Goal: Register for event/course

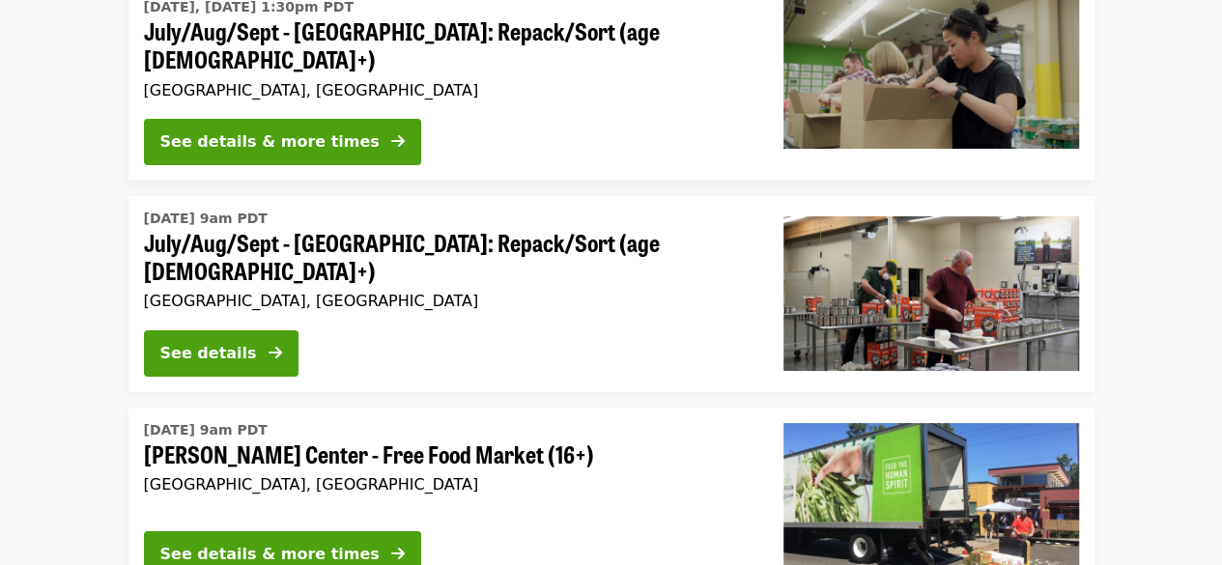
click at [32, 204] on li "[DATE] 9am PDT July/Aug/Sept - [GEOGRAPHIC_DATA]: Repack/Sort (age [DEMOGRAPHIC…" at bounding box center [611, 294] width 1222 height 196
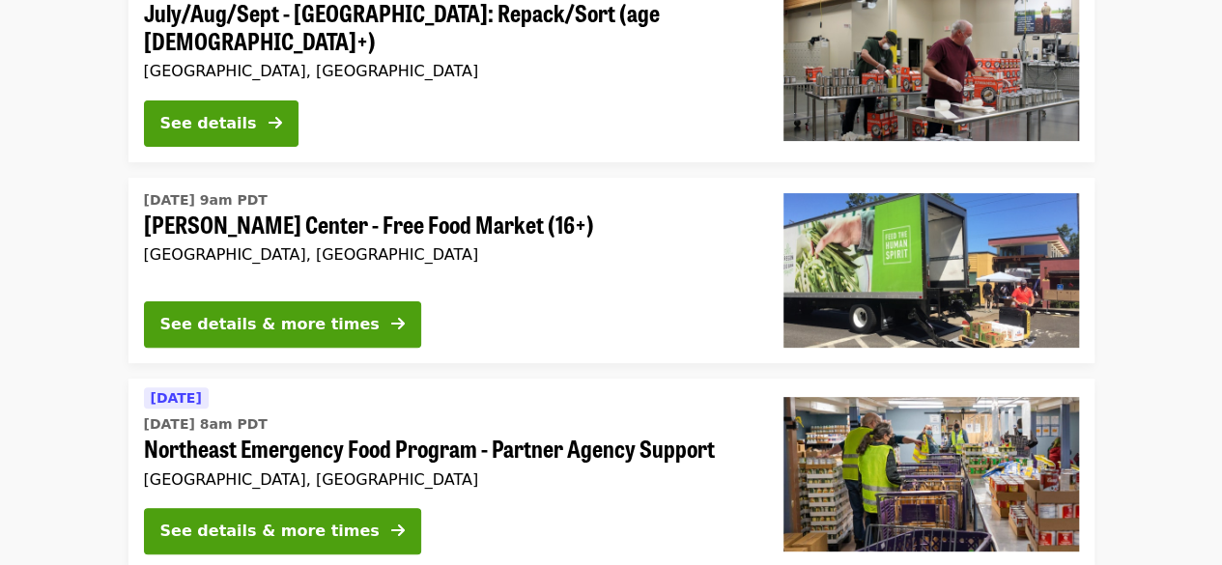
scroll to position [3788, 0]
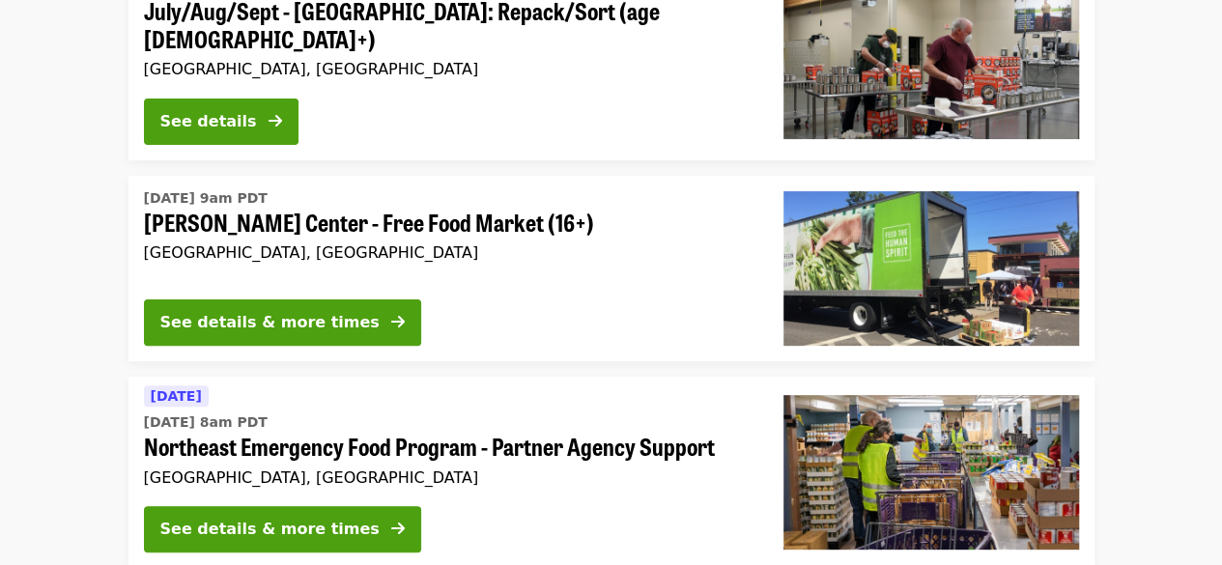
click at [72, 377] on li "Tomorrow Fri, Sep 26 @ 8am PDT Northeast Emergency Food Program - Partner Agenc…" at bounding box center [611, 472] width 1222 height 191
click at [35, 377] on li "Tomorrow Fri, Sep 26 @ 8am PDT Northeast Emergency Food Program - Partner Agenc…" at bounding box center [611, 472] width 1222 height 191
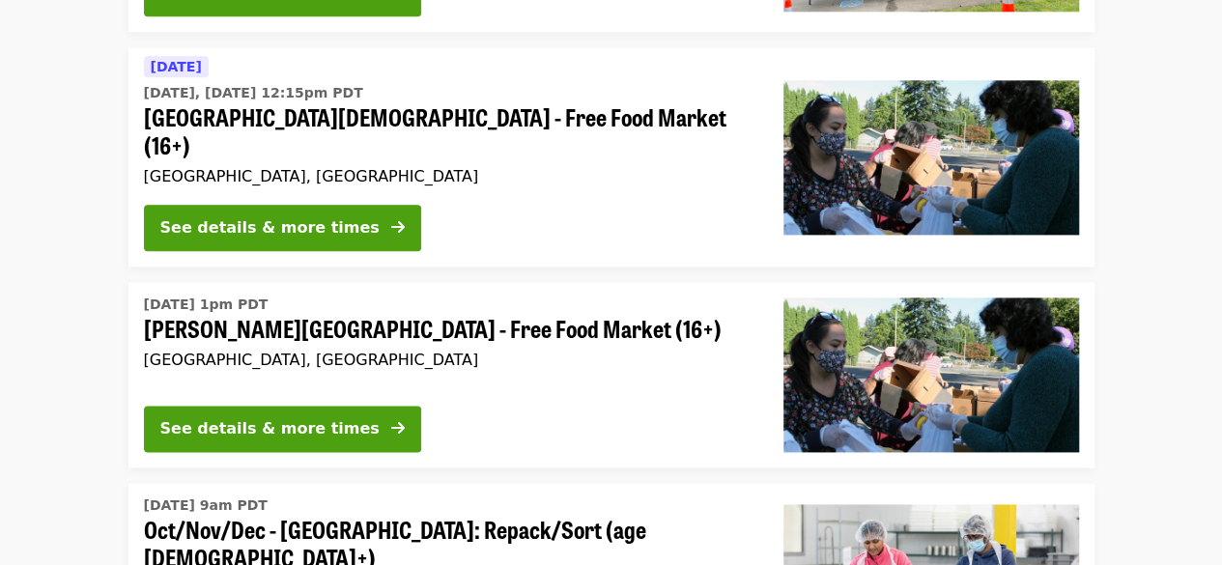
scroll to position [4677, 0]
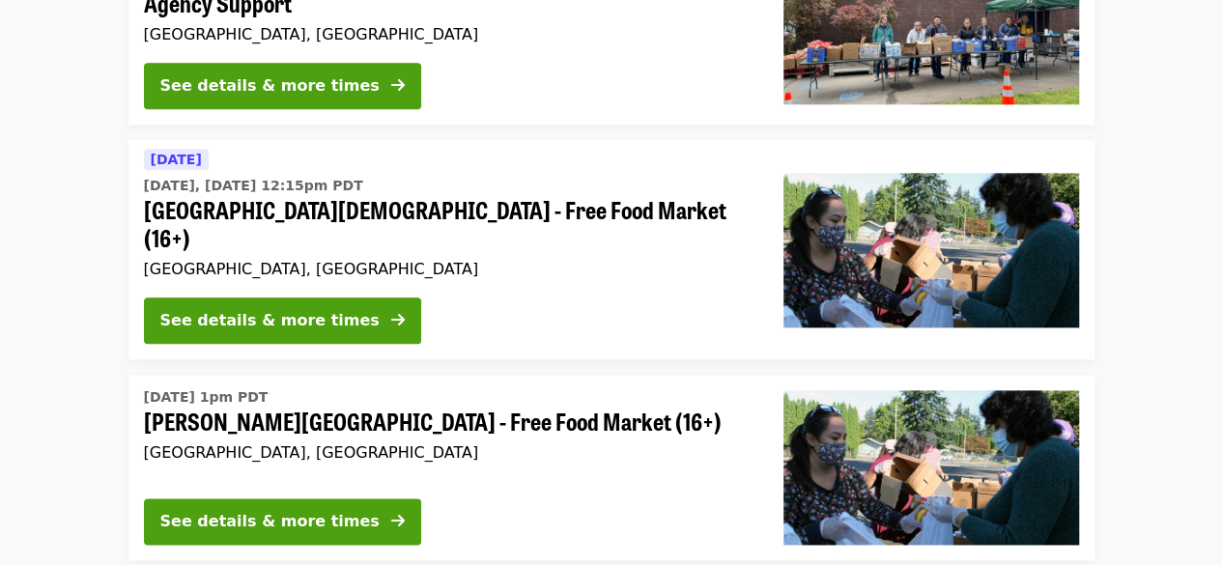
click at [89, 375] on li "Fri, Oct 3 @ 1pm PDT Sitton Elementary - Free Food Market (16+) Portland, OR Se…" at bounding box center [611, 468] width 1222 height 186
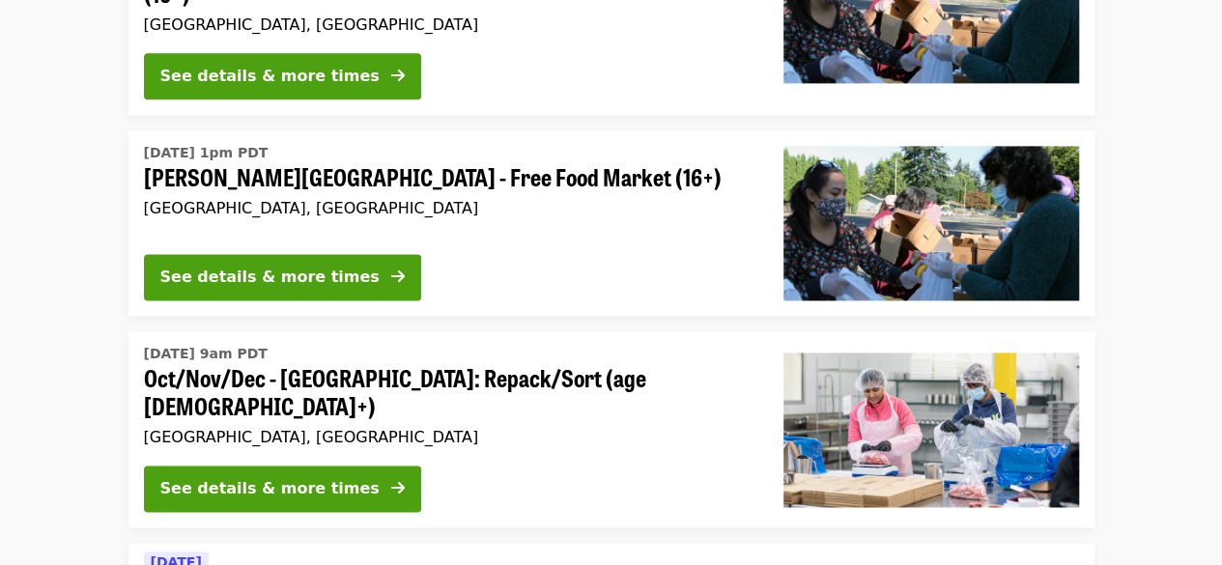
scroll to position [4948, 0]
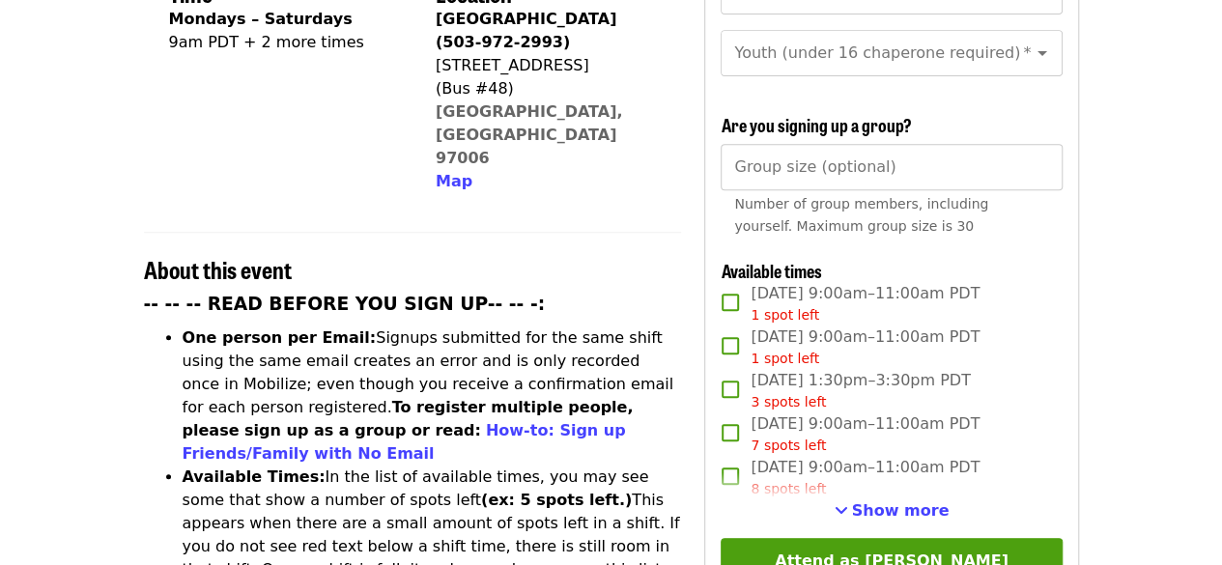
scroll to position [580, 0]
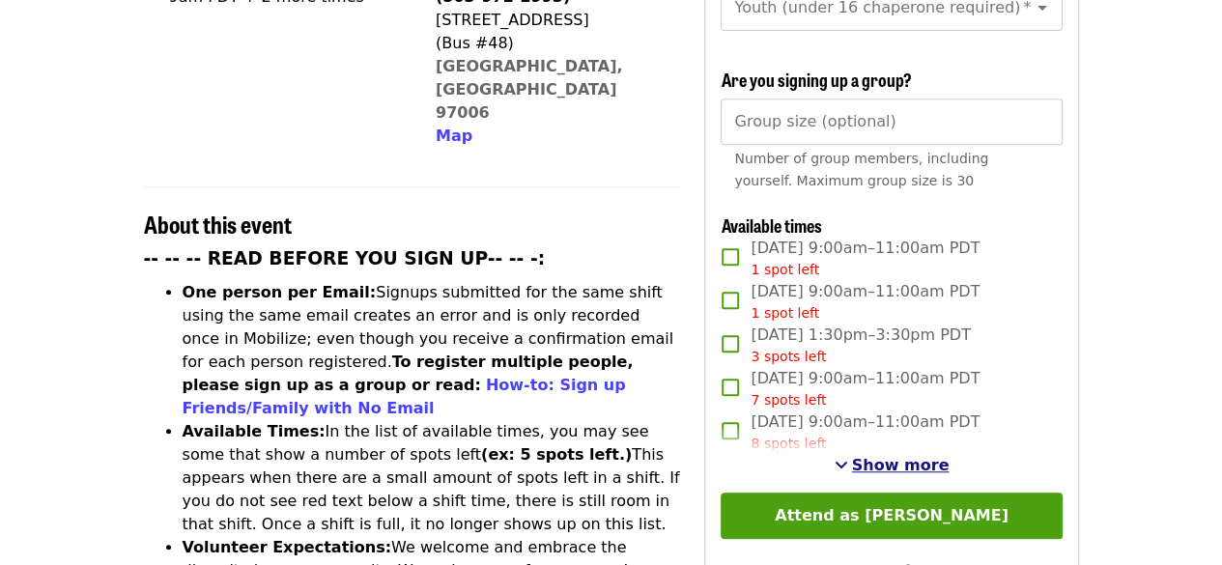
click at [848, 457] on span "See more timeslots" at bounding box center [842, 464] width 14 height 15
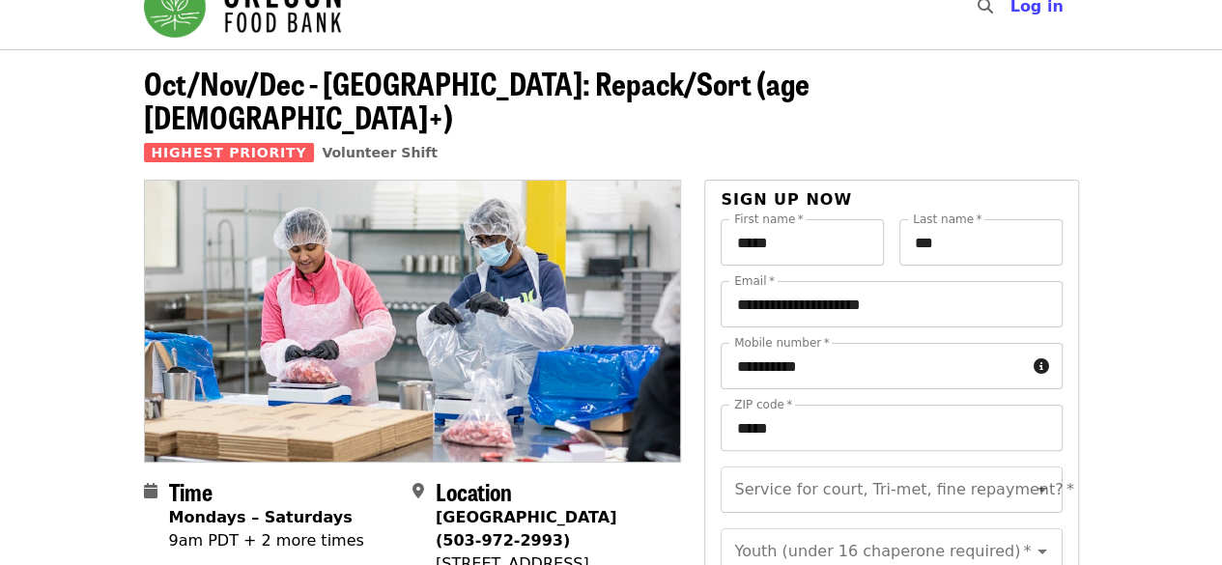
scroll to position [0, 0]
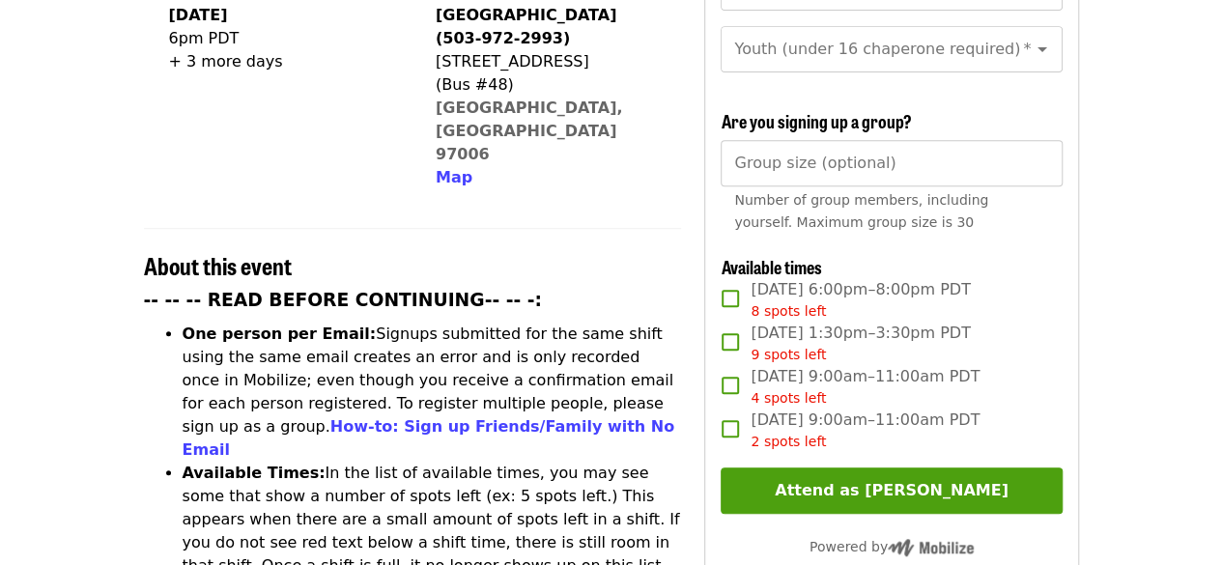
scroll to position [541, 0]
